Goal: Transaction & Acquisition: Book appointment/travel/reservation

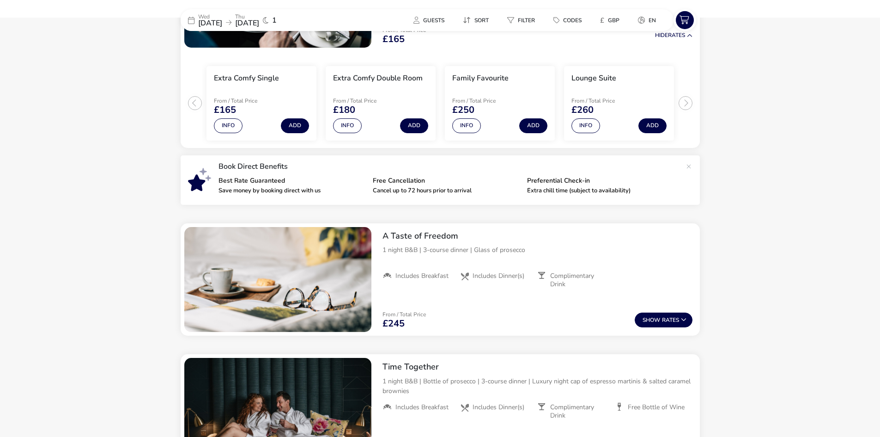
scroll to position [213, 0]
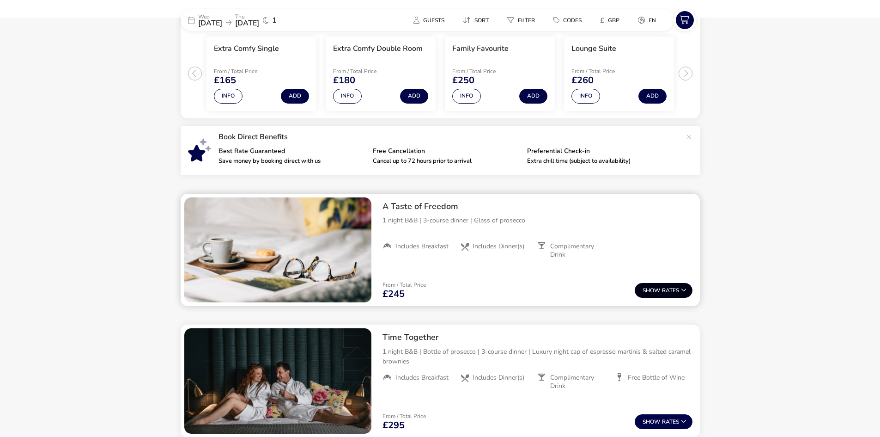
click at [680, 291] on button "Show Rates" at bounding box center [664, 290] width 58 height 15
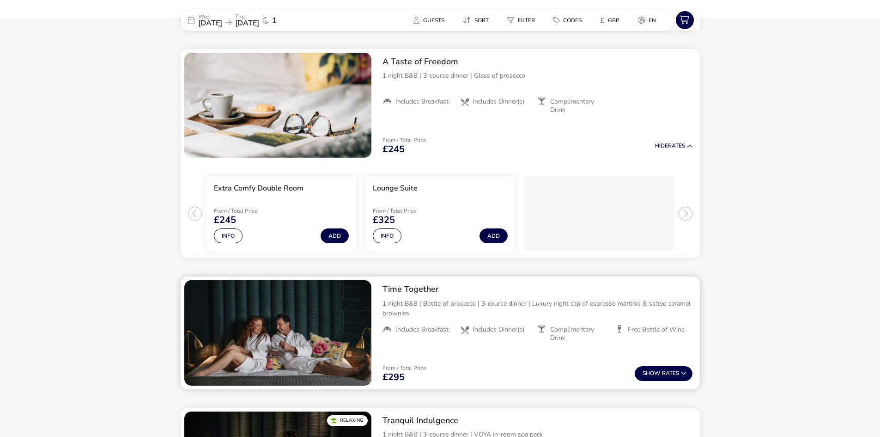
scroll to position [360, 0]
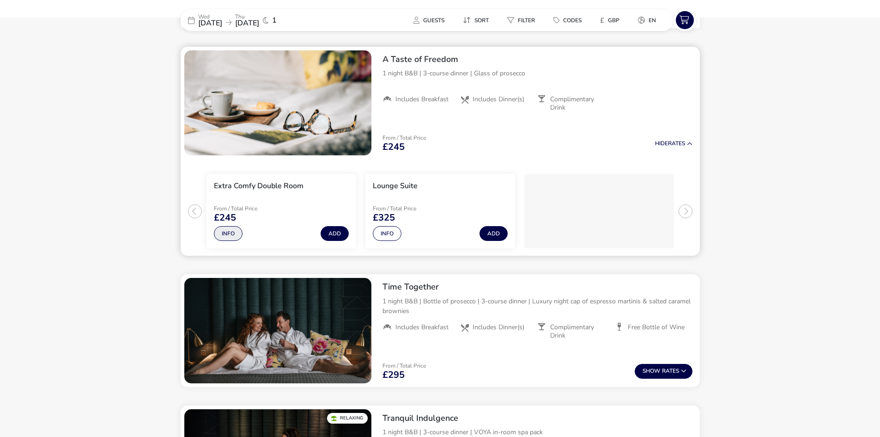
click at [227, 233] on button "Info" at bounding box center [228, 233] width 29 height 15
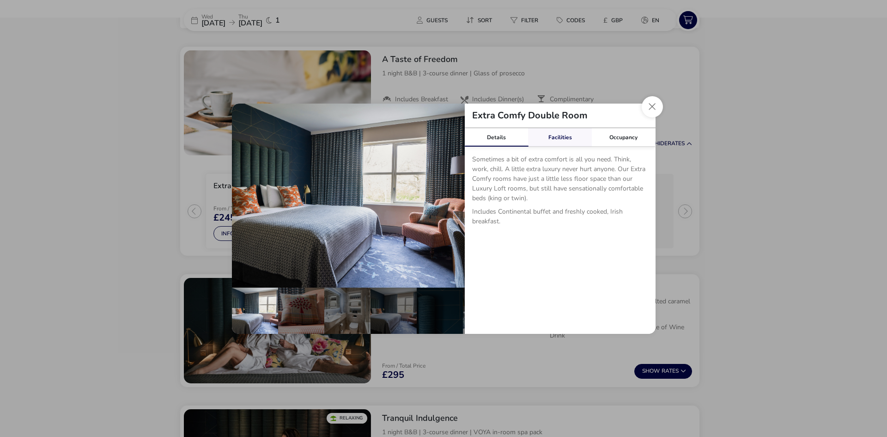
click at [559, 139] on link "Facilities" at bounding box center [560, 137] width 64 height 18
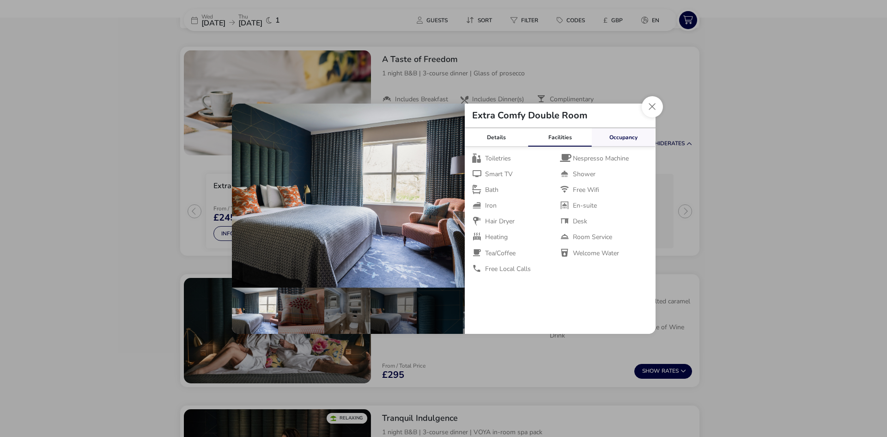
click at [623, 138] on link "Occupancy" at bounding box center [624, 137] width 64 height 18
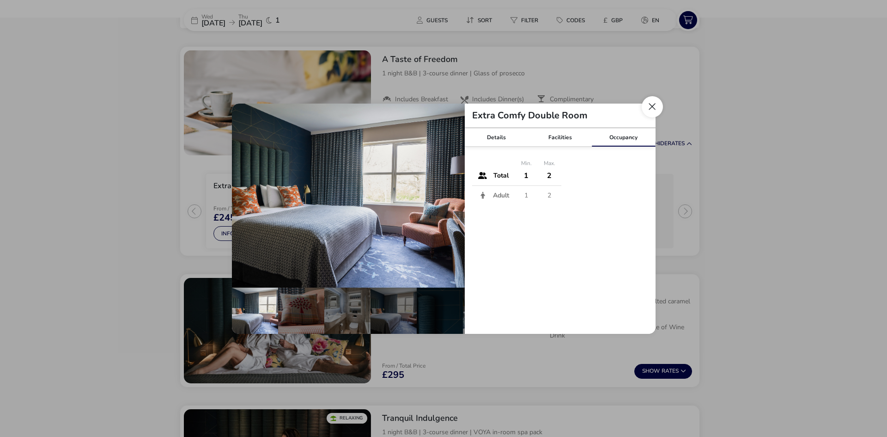
click at [656, 105] on button "Close dialog" at bounding box center [652, 106] width 21 height 21
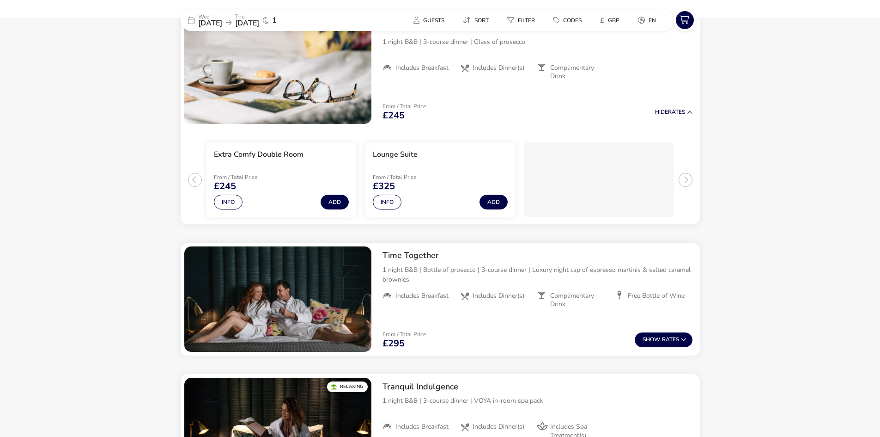
scroll to position [407, 0]
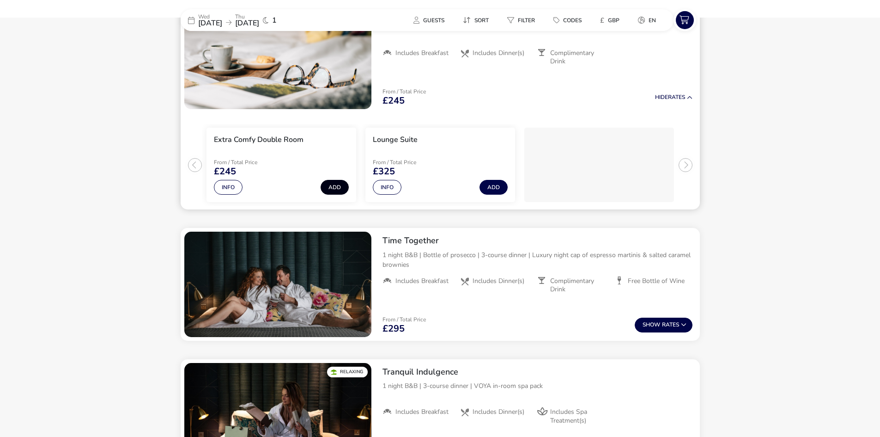
click at [339, 187] on button "Add" at bounding box center [335, 187] width 28 height 15
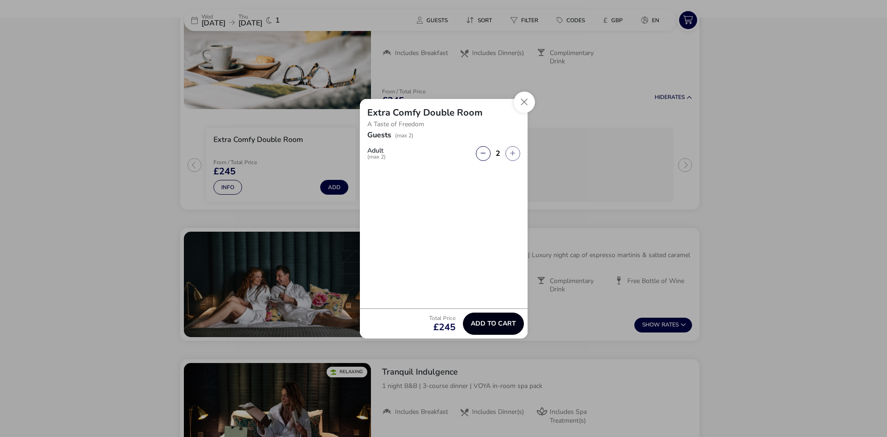
click at [500, 322] on span "Add to cart" at bounding box center [493, 323] width 45 height 7
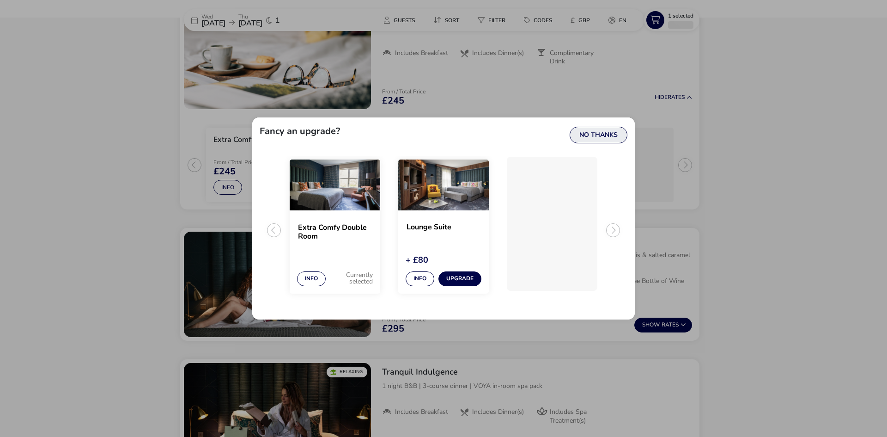
click at [604, 134] on button "No Thanks" at bounding box center [599, 135] width 58 height 17
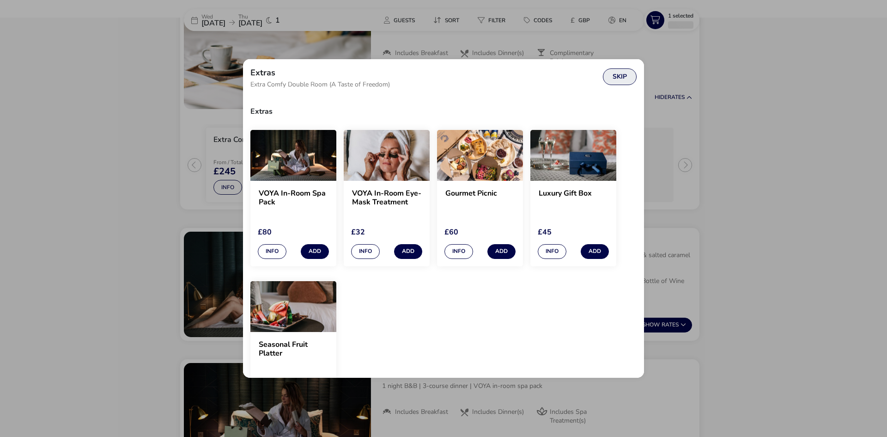
click at [624, 77] on button "Skip" at bounding box center [620, 76] width 34 height 17
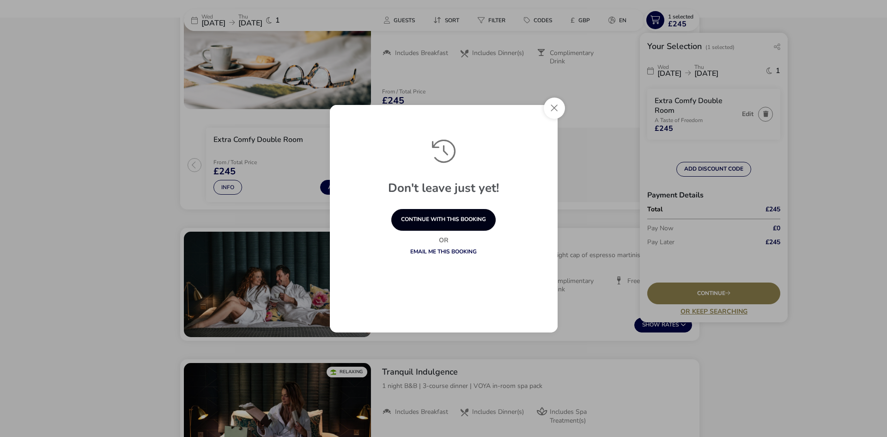
click at [457, 218] on button "continue with this booking" at bounding box center [443, 220] width 104 height 22
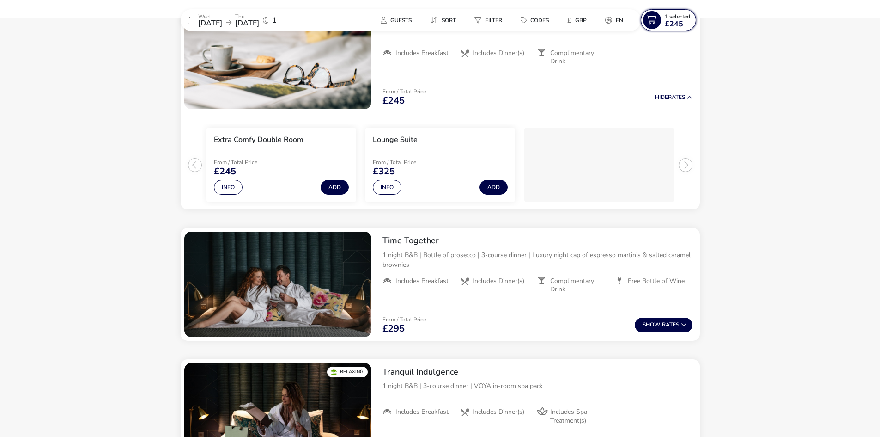
click at [667, 16] on span "1 Selected" at bounding box center [677, 16] width 25 height 7
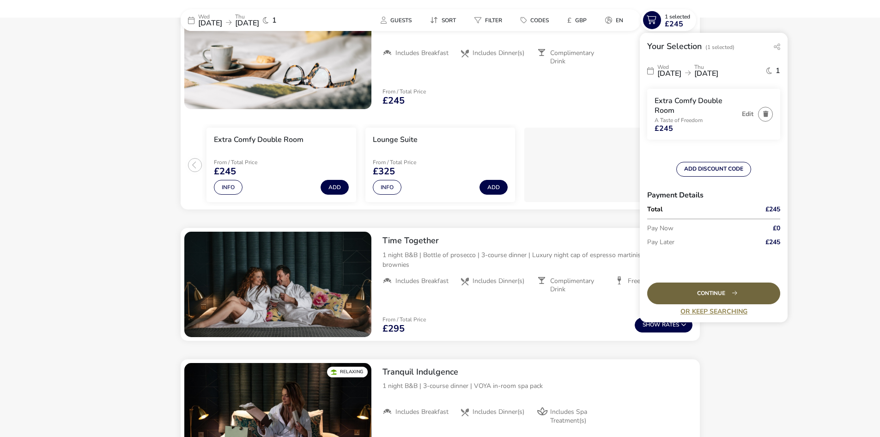
click at [720, 294] on div "Continue" at bounding box center [713, 293] width 133 height 22
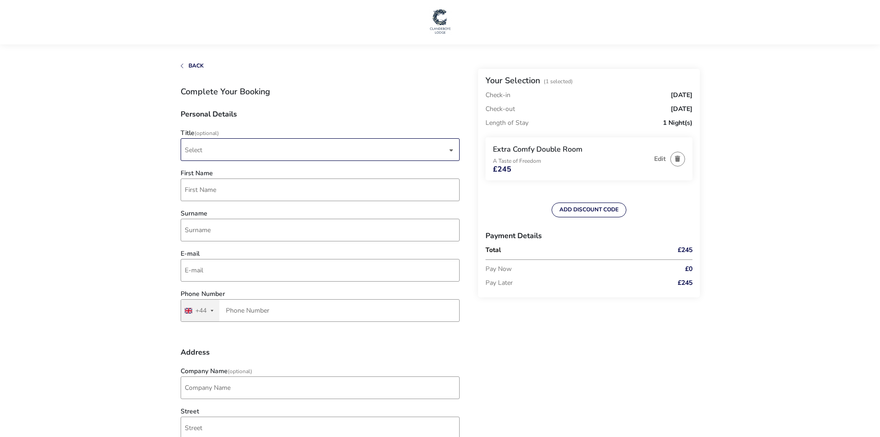
click at [452, 147] on div "dropdown trigger" at bounding box center [451, 150] width 5 height 18
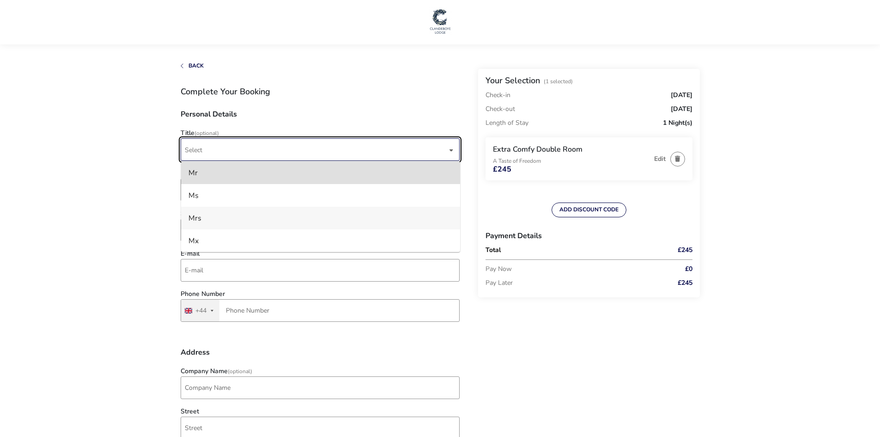
click at [198, 214] on li "Mrs" at bounding box center [320, 218] width 279 height 23
click at [209, 185] on input "First Name" at bounding box center [320, 189] width 279 height 23
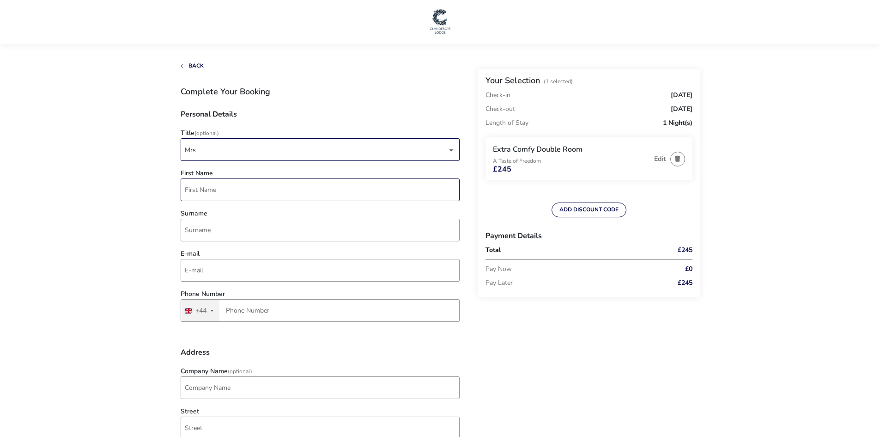
type input "[PERSON_NAME]"
type input "Burns"
type input "[EMAIL_ADDRESS][DOMAIN_NAME]"
type input "7902 312912"
type input "[STREET_ADDRESS]"
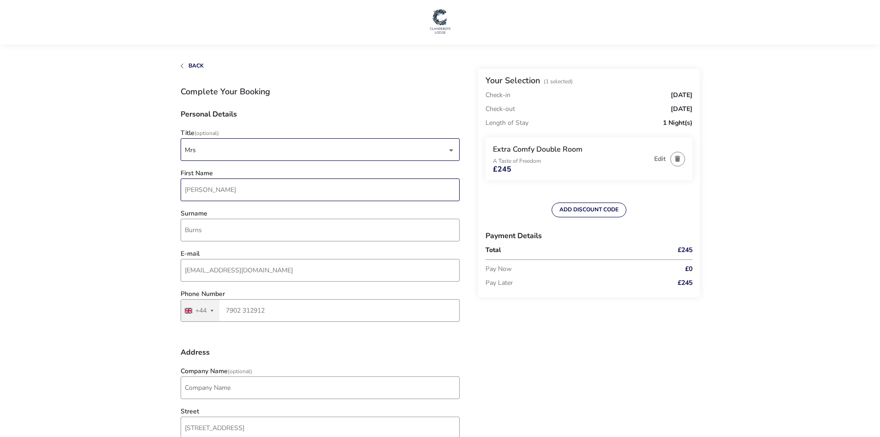
type input "Newtownards"
type input "BT23 4ZQ"
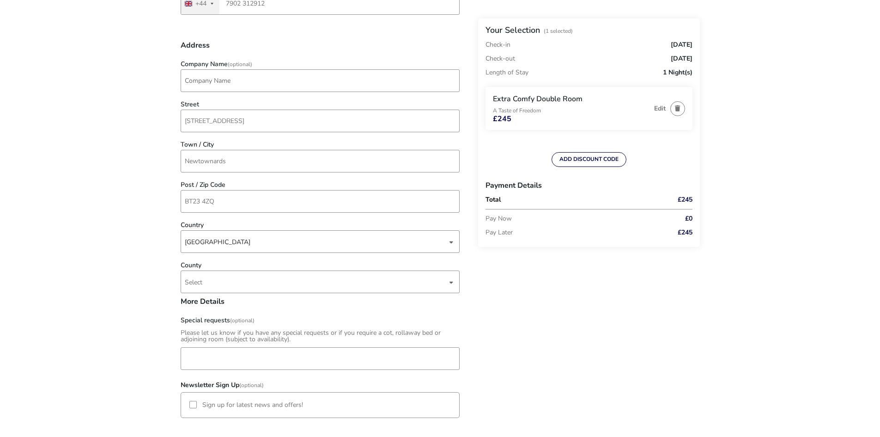
scroll to position [323, 0]
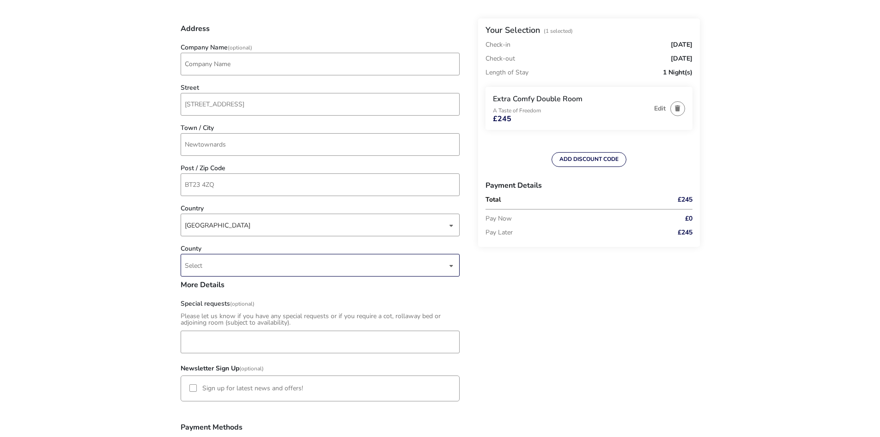
click at [454, 268] on div "Select" at bounding box center [320, 265] width 279 height 23
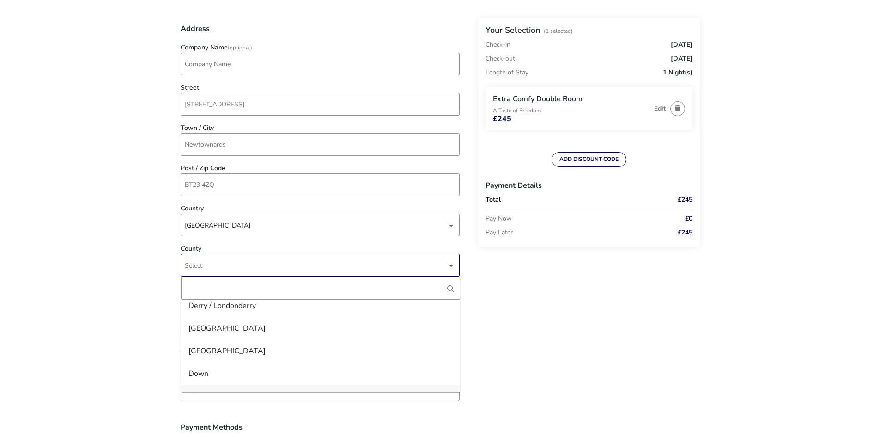
scroll to position [693, 0]
click at [199, 321] on li "Down" at bounding box center [320, 319] width 279 height 23
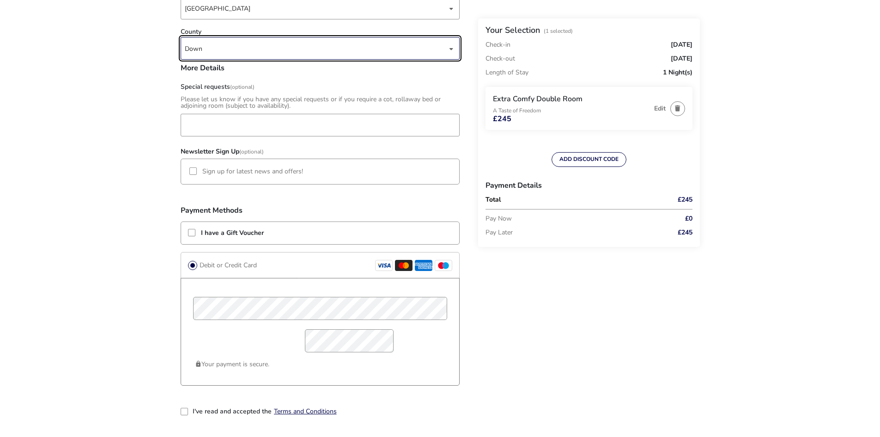
scroll to position [555, 0]
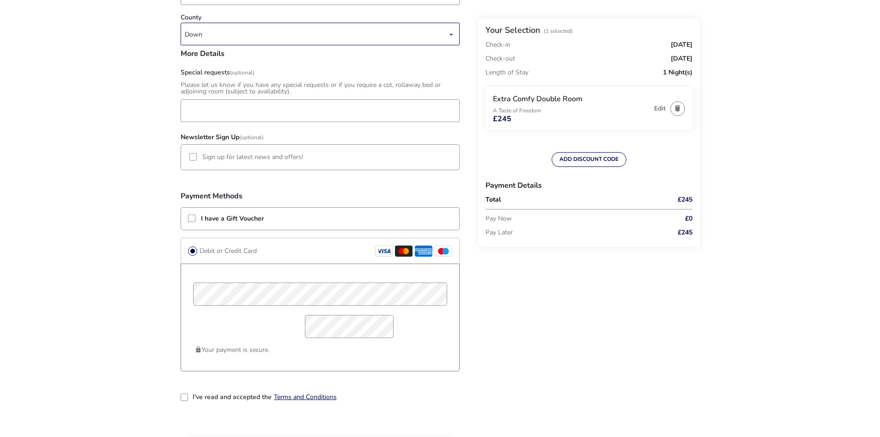
click at [191, 157] on div at bounding box center [192, 156] width 7 height 7
click at [194, 157] on icon at bounding box center [193, 156] width 6 height 6
click at [186, 396] on div "2-term_condi" at bounding box center [184, 396] width 7 height 7
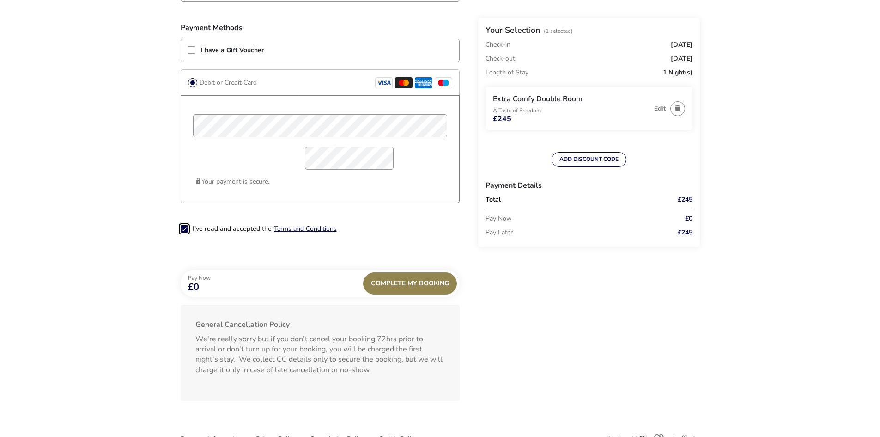
scroll to position [739, 0]
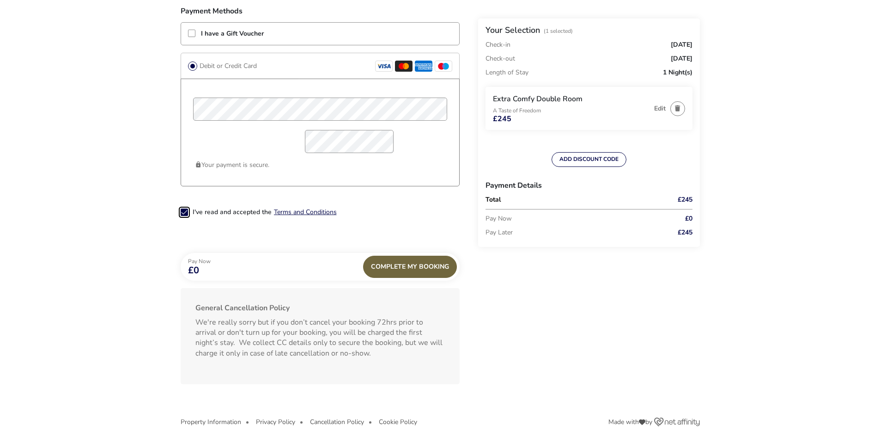
click at [418, 269] on div "Complete My Booking" at bounding box center [410, 267] width 94 height 22
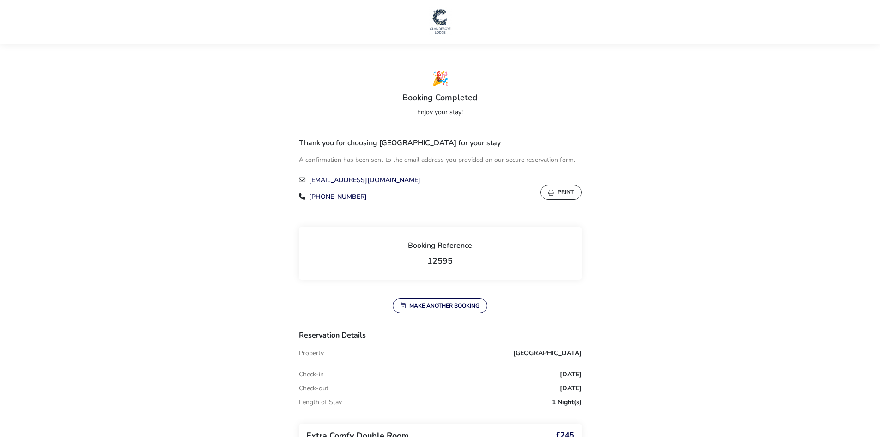
drag, startPoint x: 567, startPoint y: 192, endPoint x: 676, endPoint y: 371, distance: 209.9
click at [565, 191] on button "Print" at bounding box center [561, 192] width 41 height 15
drag, startPoint x: 567, startPoint y: 191, endPoint x: 679, endPoint y: 374, distance: 215.3
click at [567, 191] on button "Print" at bounding box center [561, 192] width 41 height 15
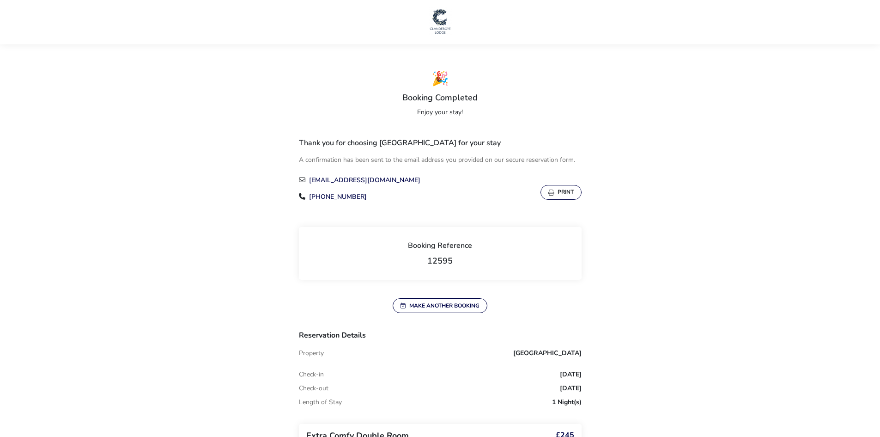
click at [567, 193] on button "Print" at bounding box center [561, 192] width 41 height 15
